Goal: Task Accomplishment & Management: Complete application form

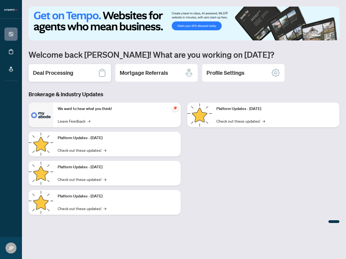
click at [85, 75] on div "Deal Processing" at bounding box center [70, 73] width 82 height 18
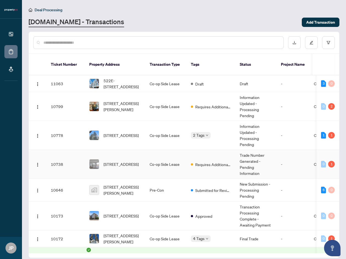
click at [160, 166] on td "Co-op Side Lease" at bounding box center [165, 164] width 41 height 29
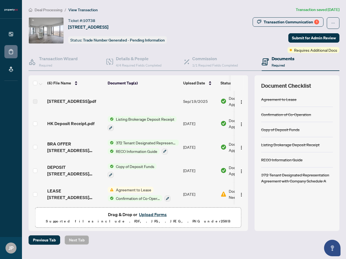
click at [145, 213] on button "Upload Forms" at bounding box center [152, 214] width 31 height 7
click at [250, 53] on div "Commission 1/1 Required Fields Completed" at bounding box center [223, 62] width 78 height 18
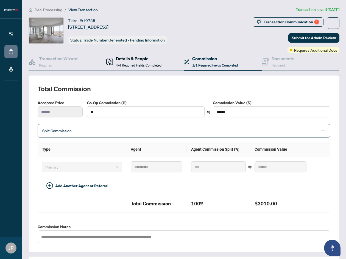
click at [137, 58] on h4 "Details & People" at bounding box center [139, 58] width 46 height 7
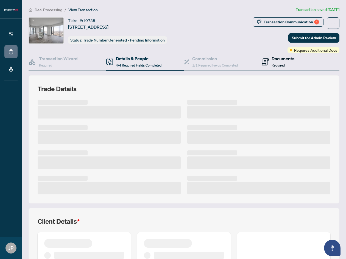
click at [283, 65] on div "Documents Required" at bounding box center [283, 61] width 23 height 13
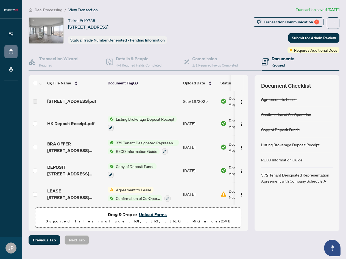
click at [147, 212] on button "Upload Forms" at bounding box center [152, 214] width 31 height 7
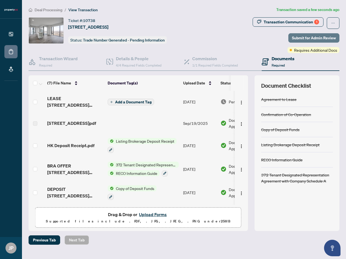
click at [326, 40] on span "Submit for Admin Review" at bounding box center [314, 38] width 44 height 9
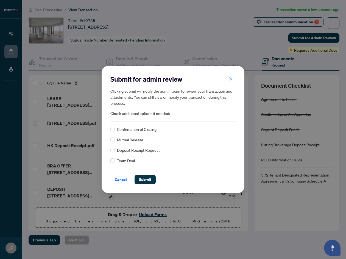
drag, startPoint x: 142, startPoint y: 182, endPoint x: 173, endPoint y: 177, distance: 31.3
click at [142, 182] on span "Submit" at bounding box center [145, 179] width 12 height 9
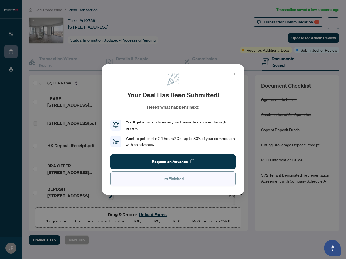
click at [174, 181] on span "I'm Finished" at bounding box center [173, 178] width 21 height 9
